Goal: Information Seeking & Learning: Learn about a topic

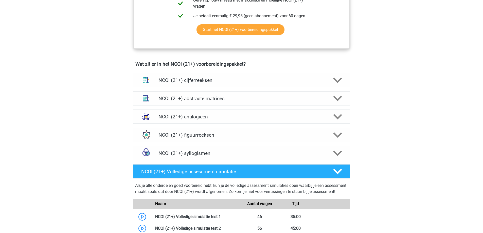
scroll to position [330, 0]
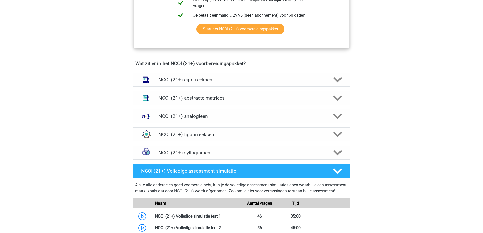
click at [238, 80] on h4 "NCOI (21+) cijferreeksen" at bounding box center [241, 80] width 166 height 6
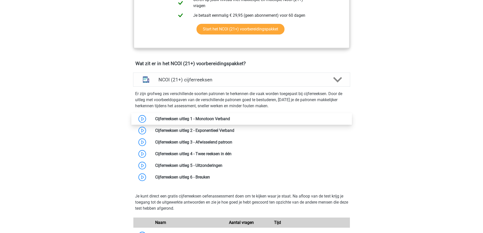
click at [230, 118] on link at bounding box center [230, 118] width 0 height 5
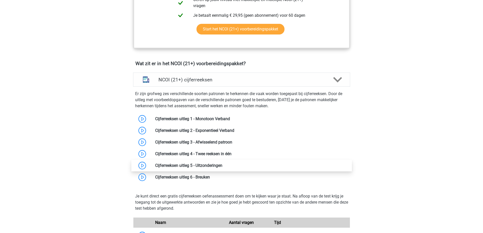
click at [222, 167] on link at bounding box center [222, 165] width 0 height 5
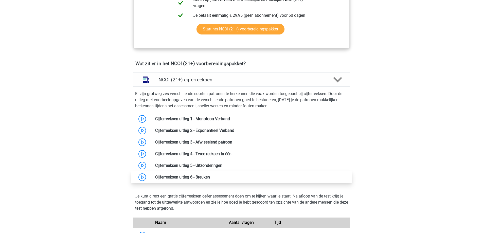
click at [210, 178] on link at bounding box center [210, 177] width 0 height 5
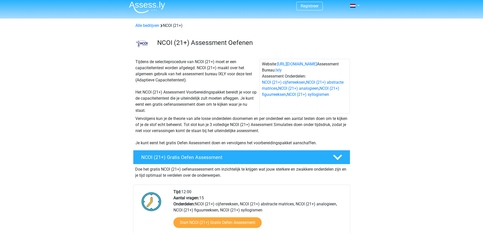
scroll to position [0, 0]
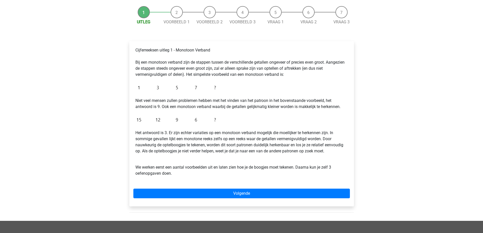
scroll to position [51, 0]
